Goal: Transaction & Acquisition: Purchase product/service

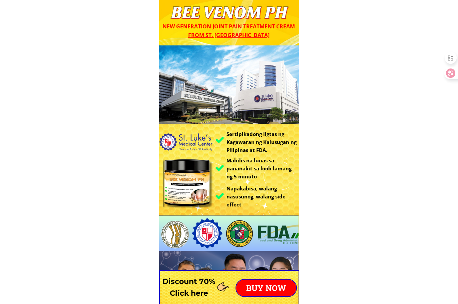
click at [267, 285] on p "BUY NOW" at bounding box center [266, 287] width 60 height 17
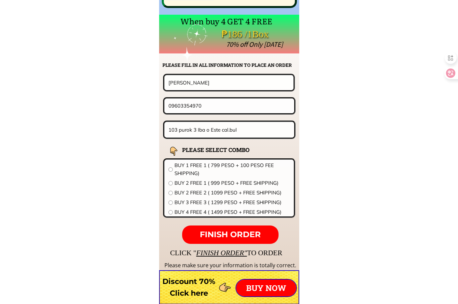
scroll to position [5234, 0]
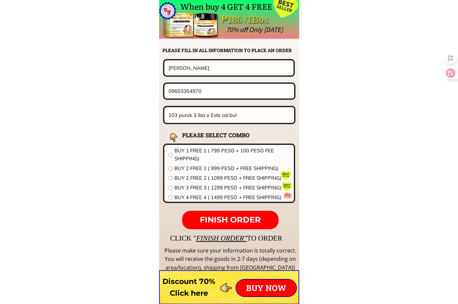
drag, startPoint x: 233, startPoint y: 95, endPoint x: 170, endPoint y: 90, distance: 63.3
click at [170, 90] on input "09603354970" at bounding box center [229, 91] width 125 height 14
paste input "3592788"
type input "09359278870"
drag, startPoint x: 236, startPoint y: 69, endPoint x: 38, endPoint y: 62, distance: 197.9
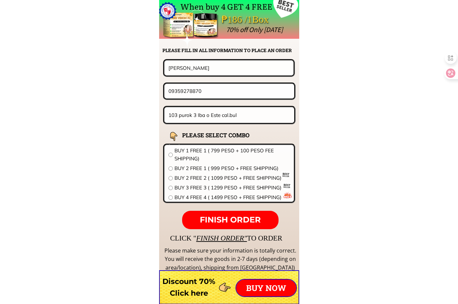
paste input "[PERSON_NAME]"
type input "[PERSON_NAME]"
click at [243, 115] on input "103 purok 3 Iba o Este cal.bul" at bounding box center [229, 115] width 125 height 16
paste input "zone 2A brgy libertad pob sur so cot front sur east elem sch [GEOGRAPHIC_DATA]"
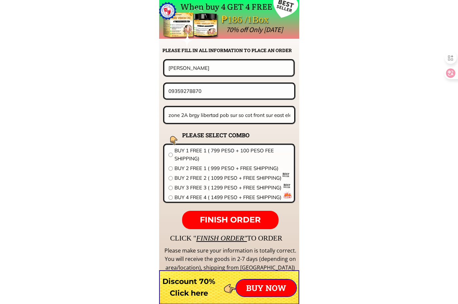
scroll to position [0, 36]
type input "zone 2A brgy libertad pob sur so cot front sur east elem sch [GEOGRAPHIC_DATA]"
click at [212, 174] on span "BUY 2 FREE 2 ( 1099 PESO + FREE SHIPPING)" at bounding box center [231, 178] width 115 height 8
radio input "true"
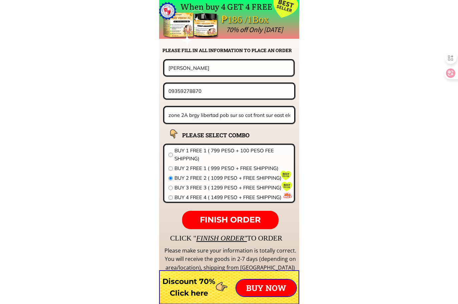
click at [231, 211] on p "FINISH ORDER" at bounding box center [230, 220] width 96 height 19
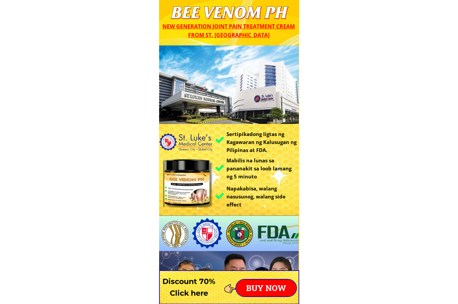
click at [265, 291] on p "BUY NOW" at bounding box center [266, 287] width 60 height 17
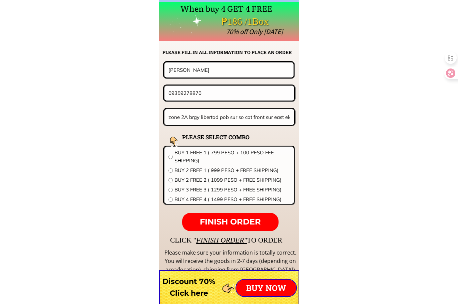
scroll to position [5234, 0]
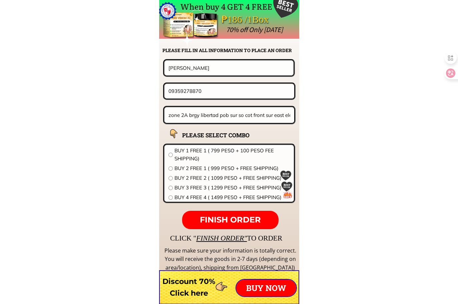
drag, startPoint x: 199, startPoint y: 90, endPoint x: 89, endPoint y: 90, distance: 110.8
paste input "285631912"
type input "09285631912"
drag, startPoint x: 210, startPoint y: 68, endPoint x: 70, endPoint y: 67, distance: 139.8
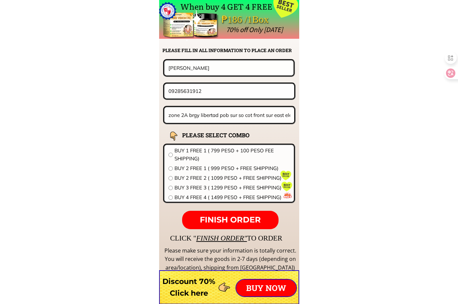
paste input "na [PERSON_NAME]"
type input "[PERSON_NAME]"
click at [222, 119] on input "zone 2A brgy libertad pob sur so cot front sur east elem sch [GEOGRAPHIC_DATA]" at bounding box center [229, 115] width 125 height 16
paste input "#[STREET_ADDRESS][PERSON_NAME]"
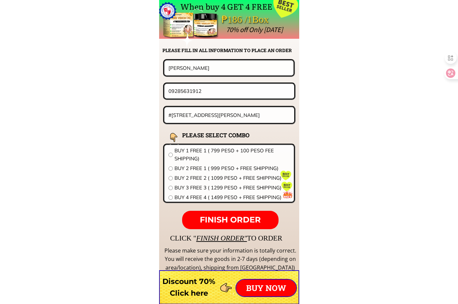
type input "#[STREET_ADDRESS][PERSON_NAME]"
click at [211, 181] on span "BUY 2 FREE 2 ( 1099 PESO + FREE SHIPPING)" at bounding box center [231, 178] width 115 height 8
radio input "true"
click at [240, 224] on span "FINISH ORDER" at bounding box center [230, 220] width 61 height 10
